Goal: Communication & Community: Answer question/provide support

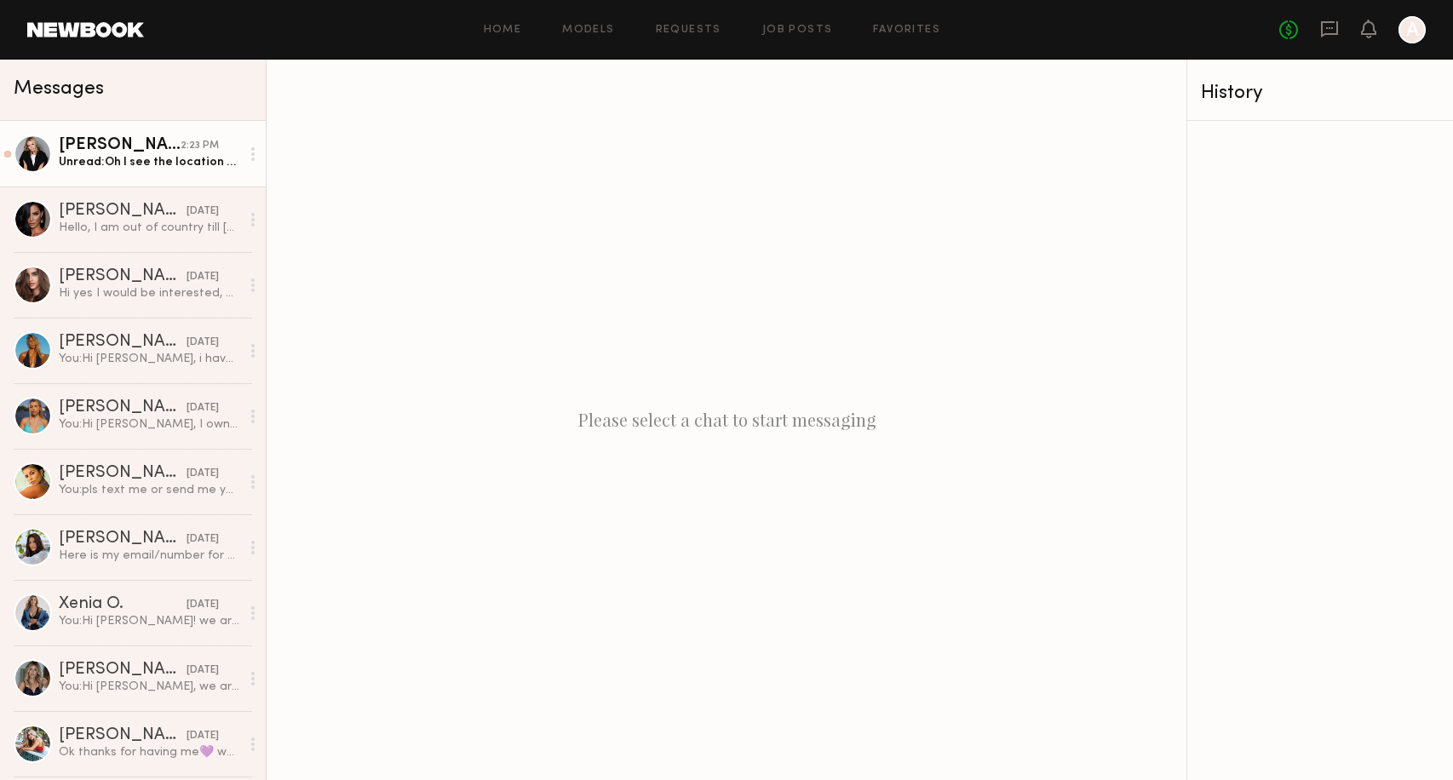
click at [204, 159] on div "Unread: Oh I see the location on the booking thing on here now actually! But wi…" at bounding box center [149, 162] width 181 height 16
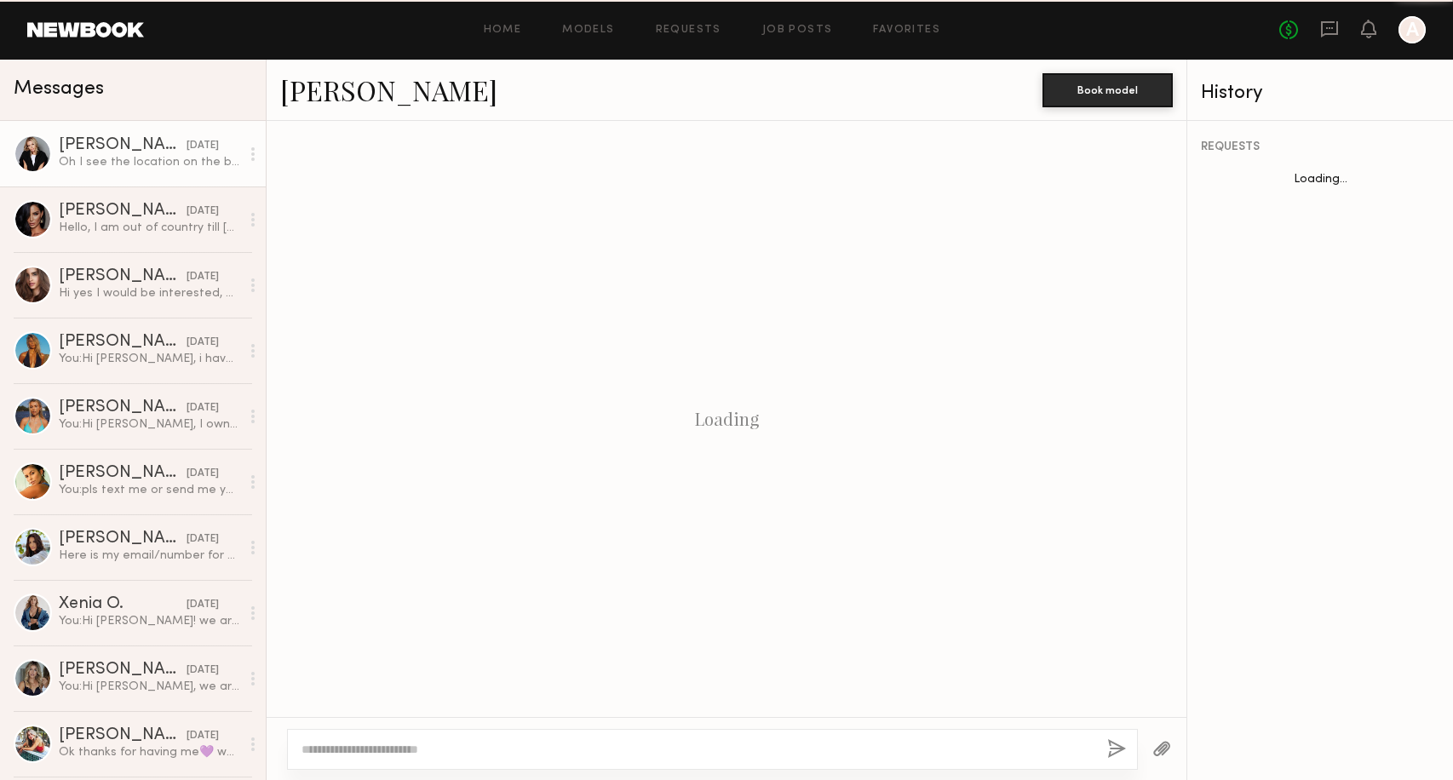
scroll to position [1695, 0]
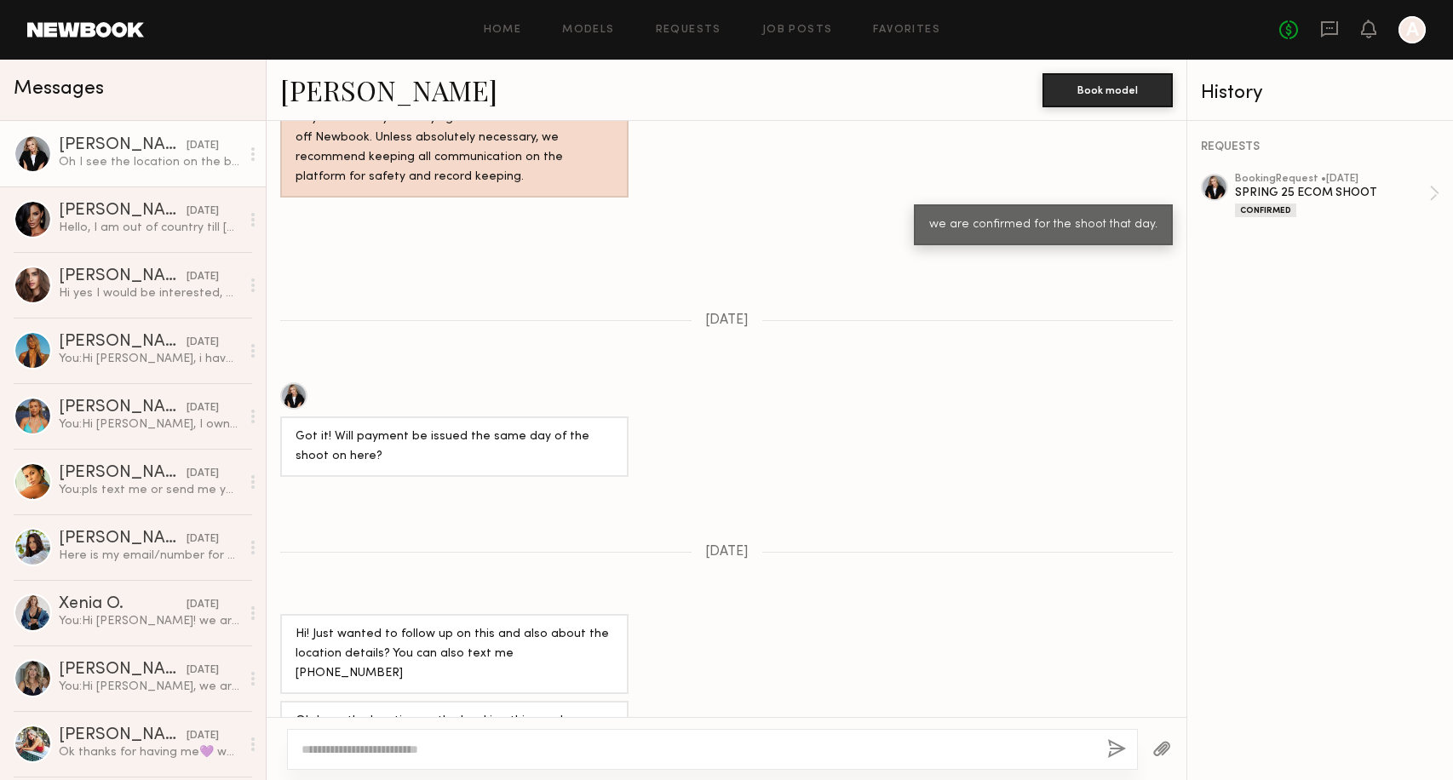
click at [643, 746] on textarea at bounding box center [698, 749] width 792 height 17
type textarea "**********"
click at [1117, 750] on button "button" at bounding box center [1116, 749] width 19 height 21
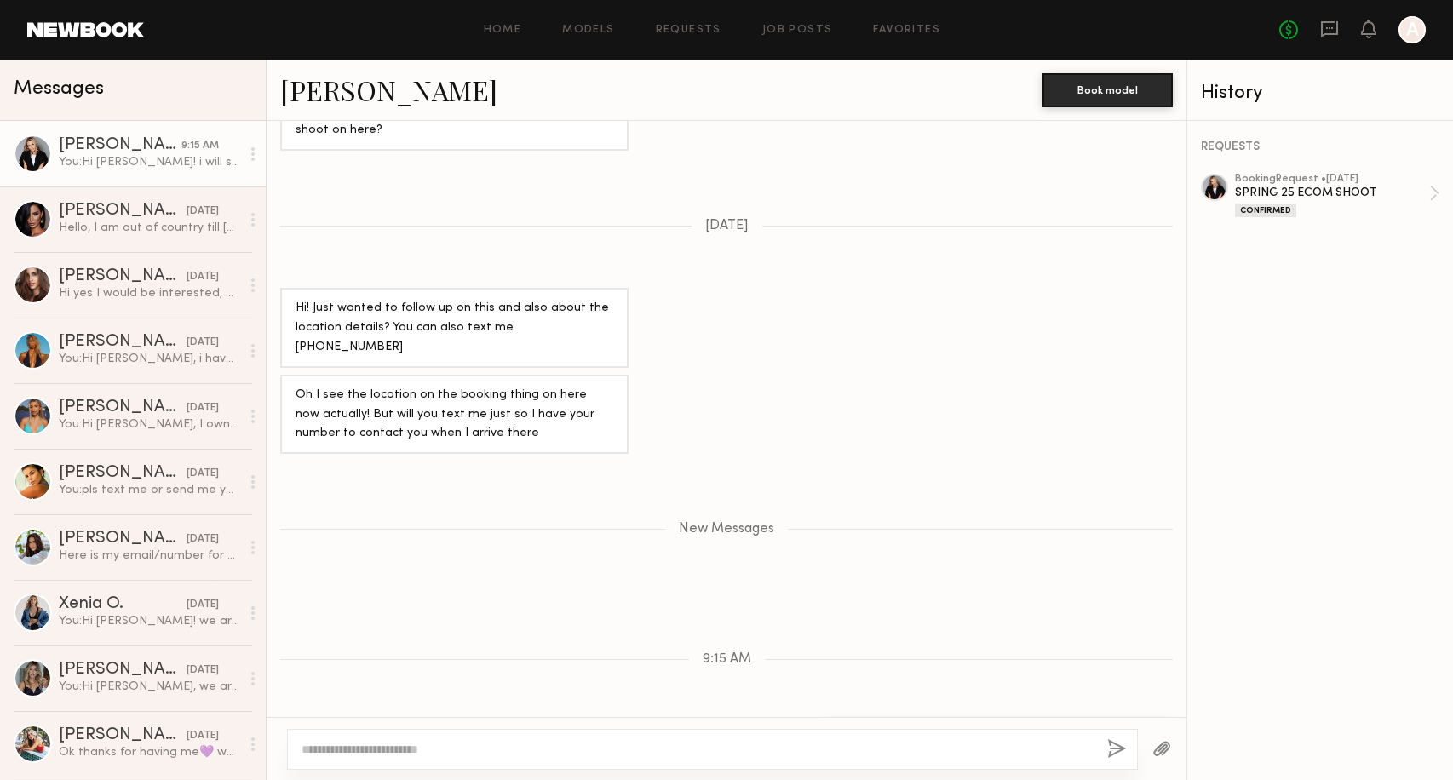
scroll to position [2128, 0]
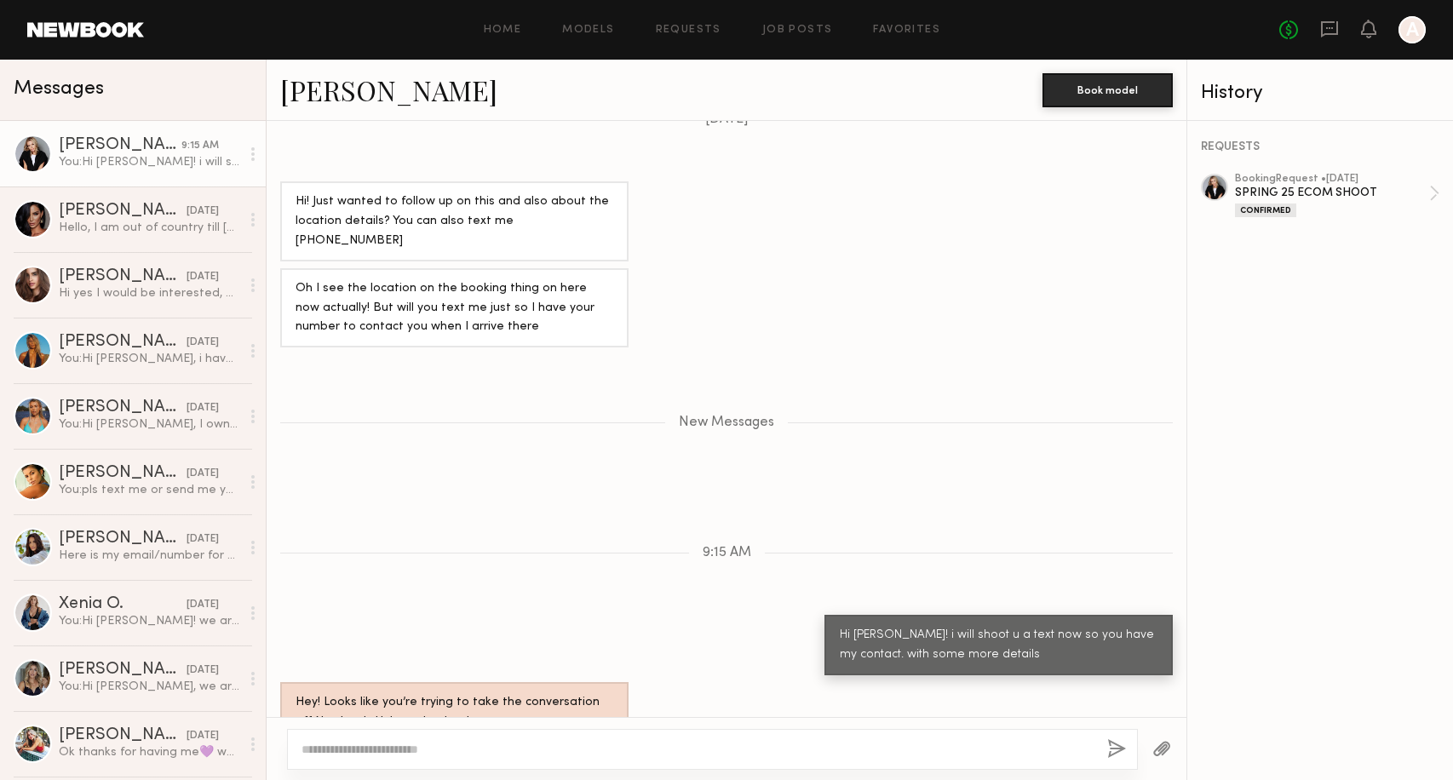
click at [348, 87] on link "Jessica E." at bounding box center [388, 90] width 217 height 37
click at [107, 480] on div "Camila T." at bounding box center [123, 473] width 128 height 17
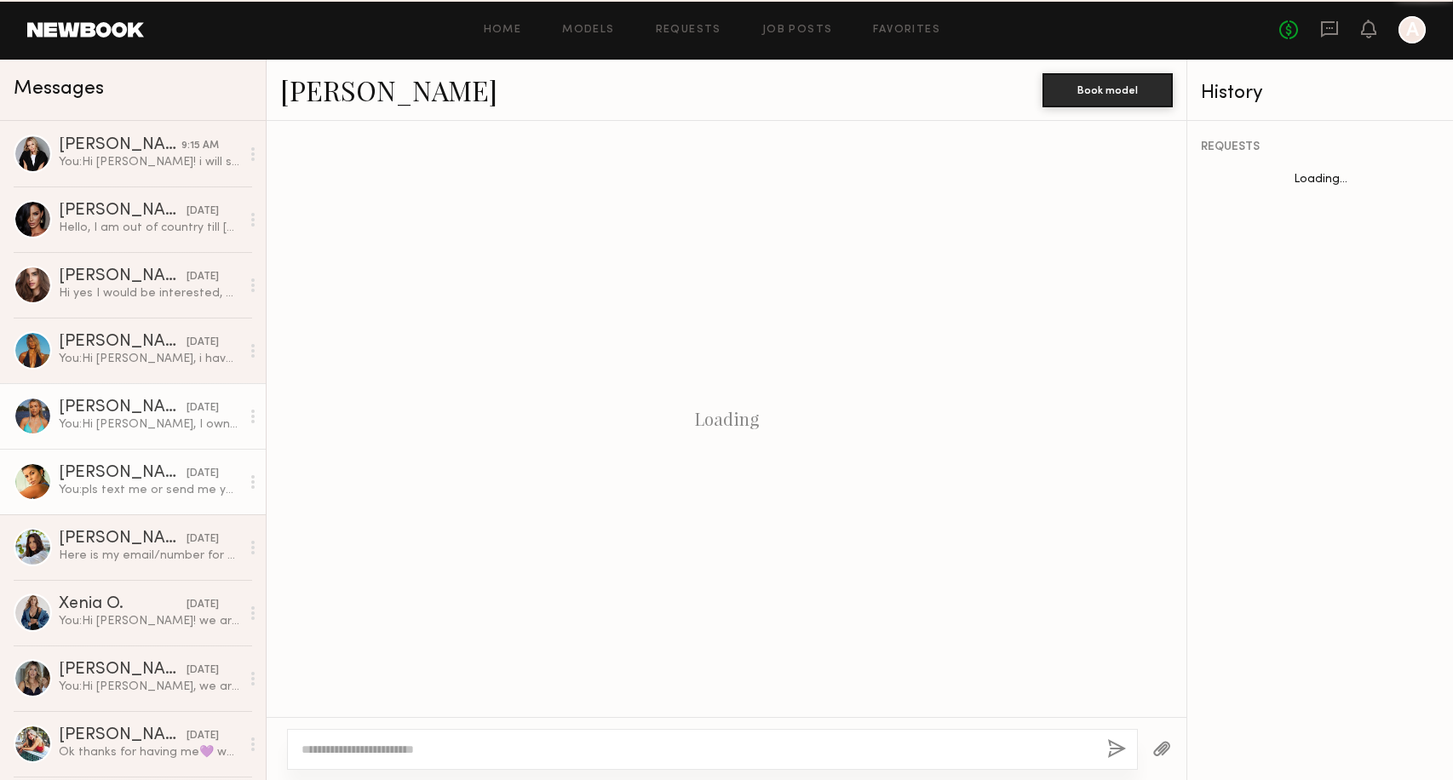
scroll to position [1042, 0]
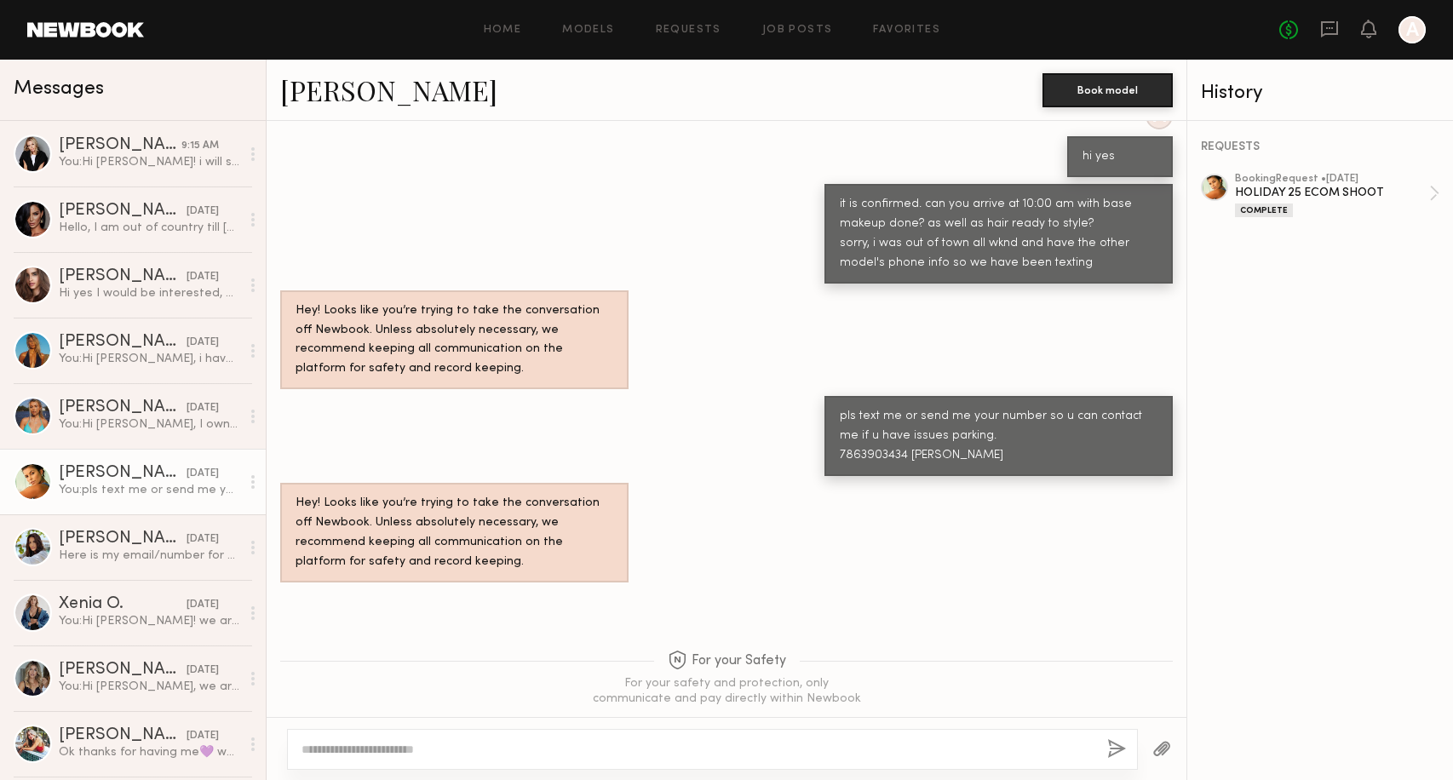
click at [357, 88] on link "Camila T." at bounding box center [388, 90] width 217 height 37
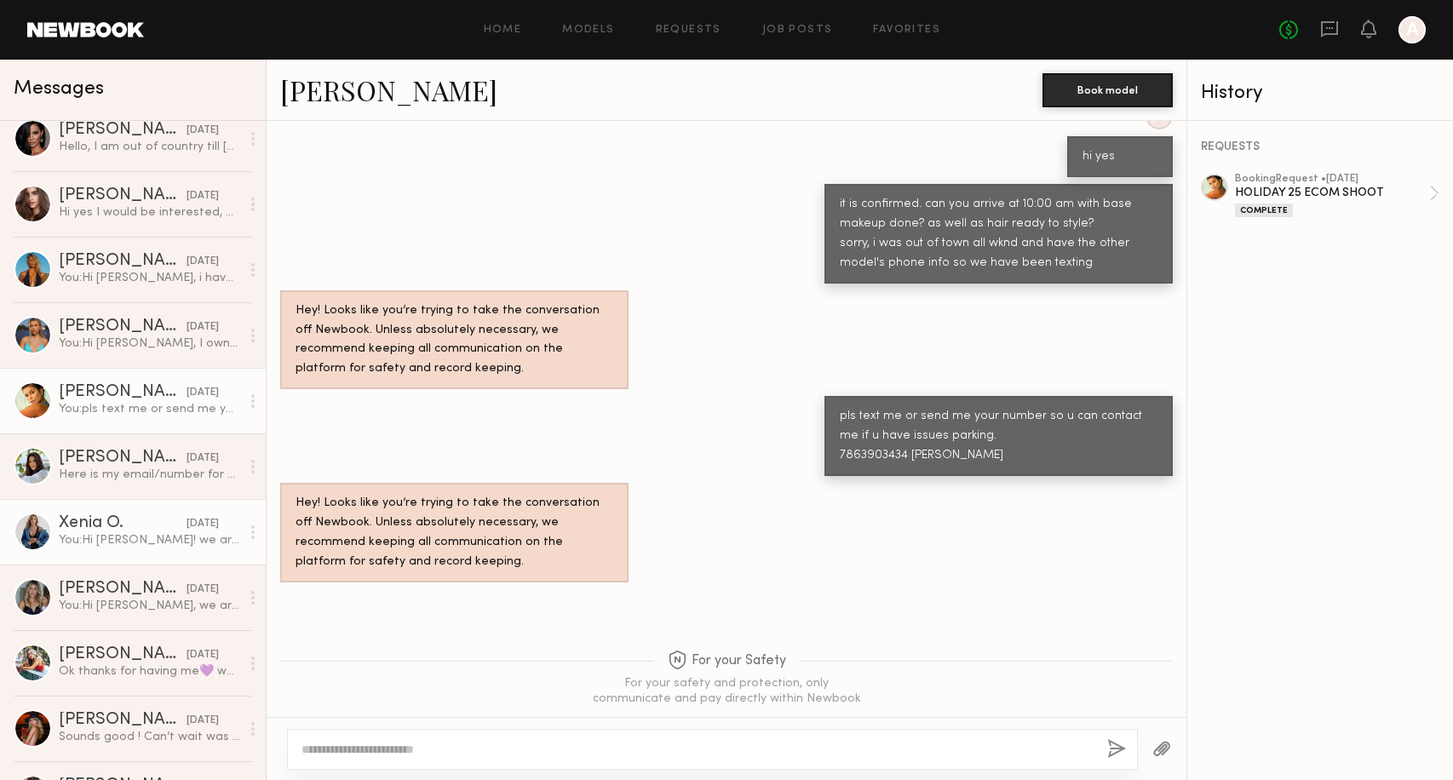
scroll to position [128, 0]
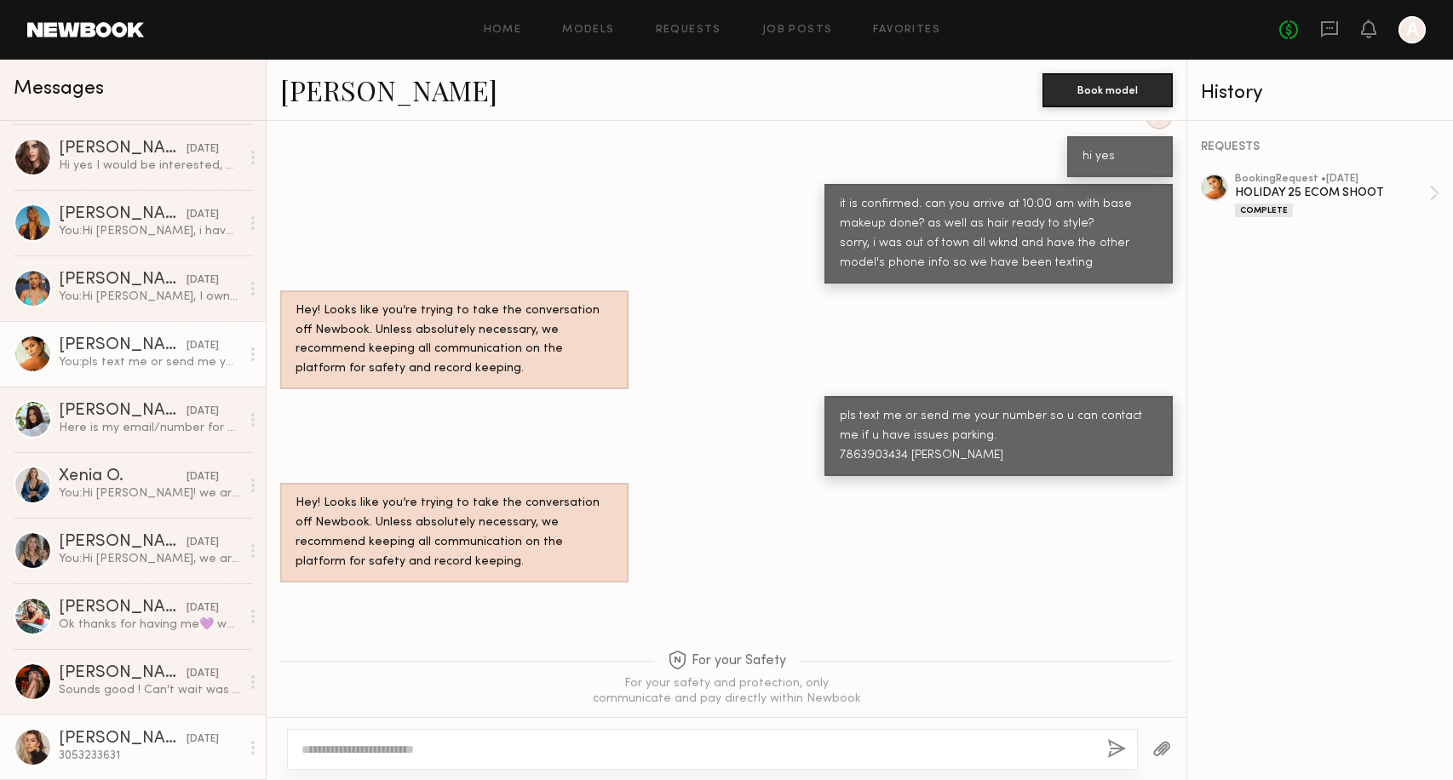
click at [121, 732] on div "Karlee E." at bounding box center [123, 739] width 128 height 17
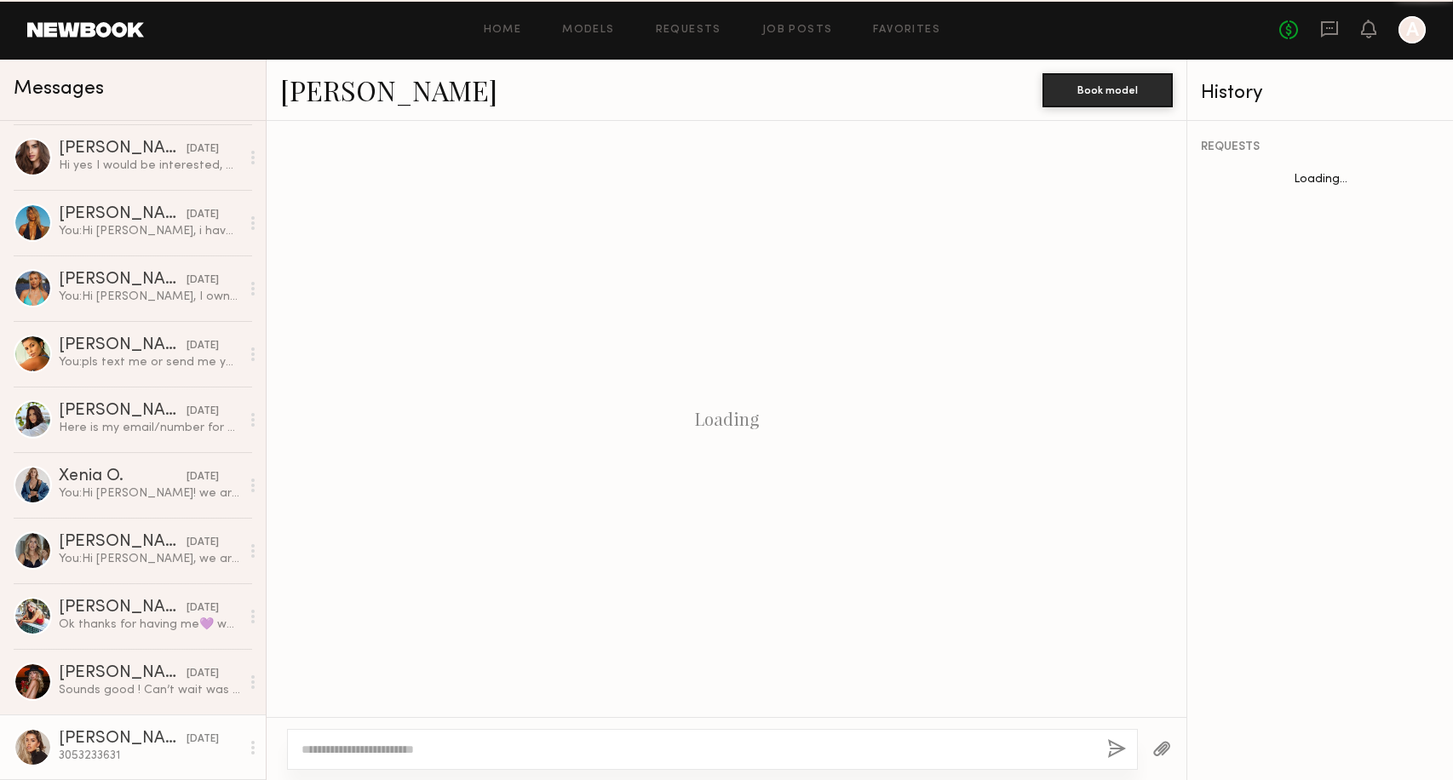
scroll to position [609, 0]
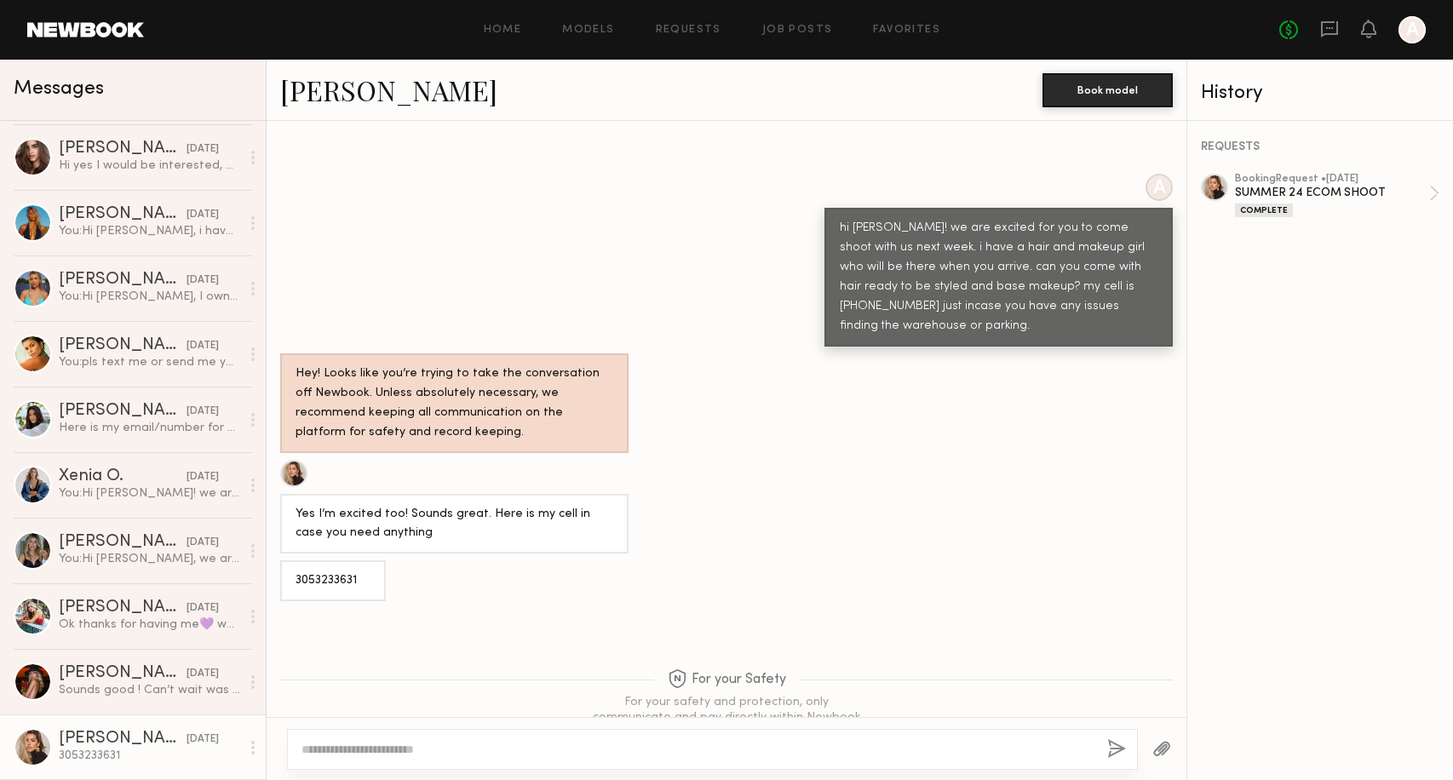
click at [359, 87] on link "Karlee E." at bounding box center [388, 90] width 217 height 37
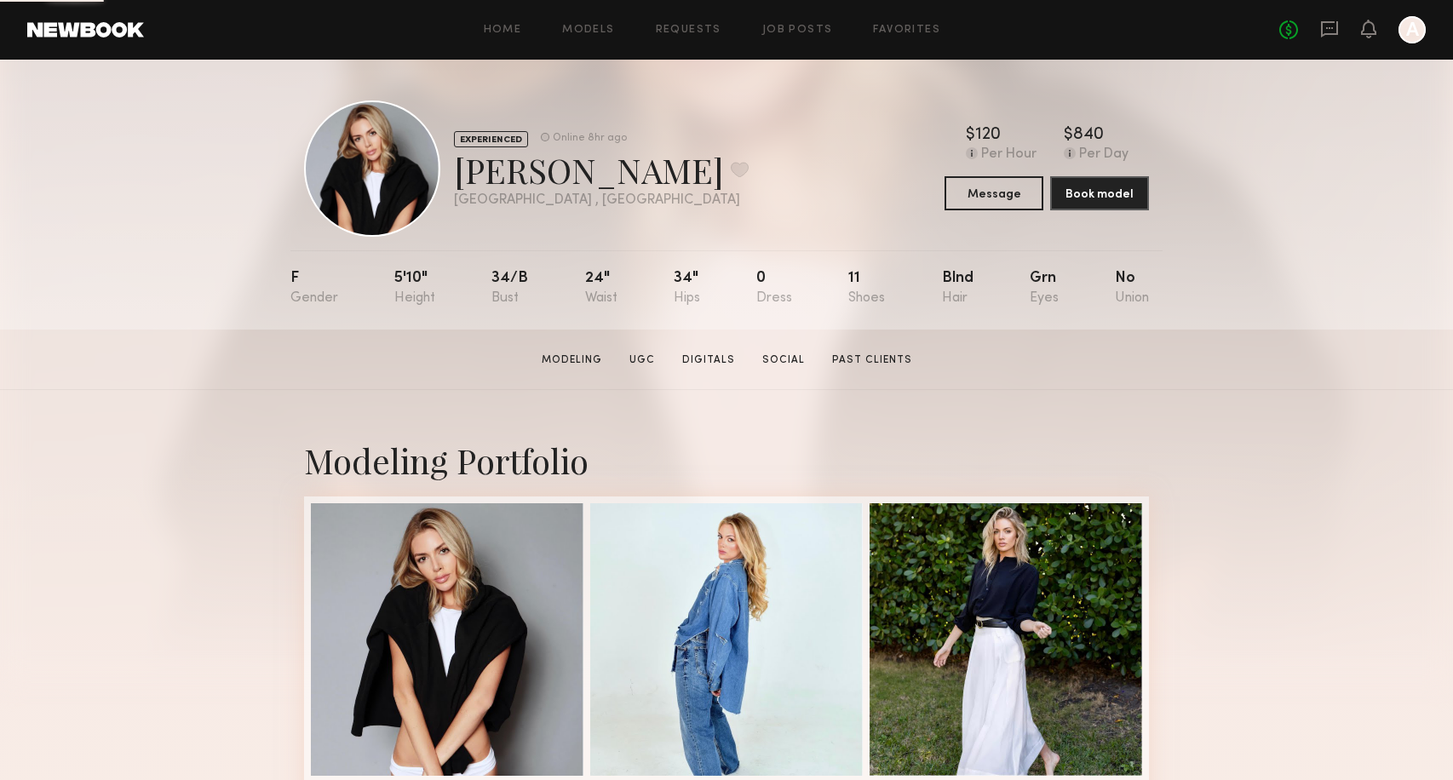
click at [388, 163] on div at bounding box center [372, 169] width 136 height 136
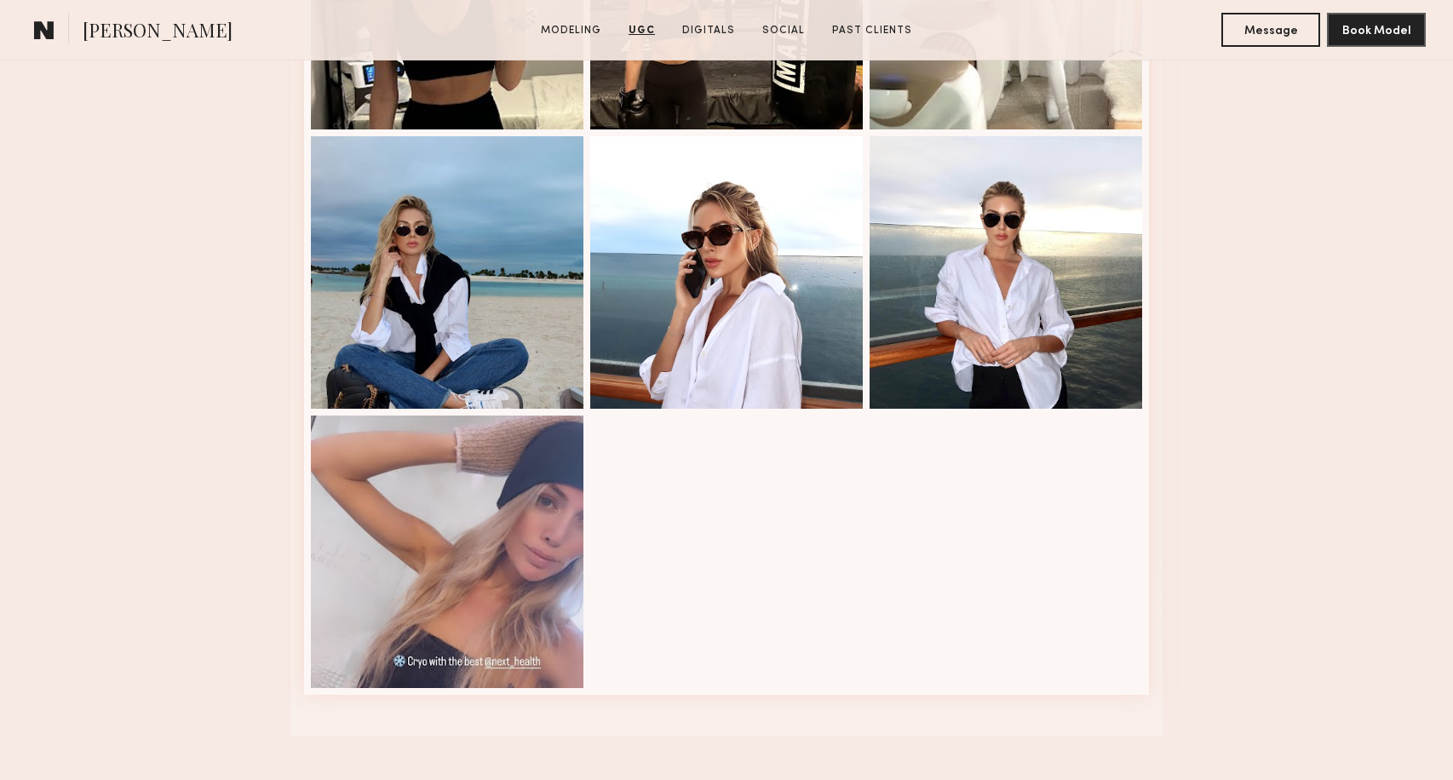
scroll to position [3524, 0]
